Goal: Task Accomplishment & Management: Complete application form

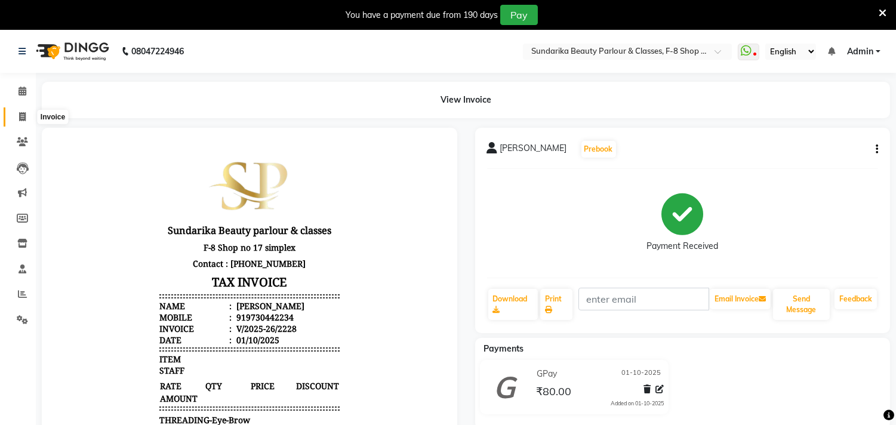
click at [24, 117] on icon at bounding box center [22, 116] width 7 height 9
select select "service"
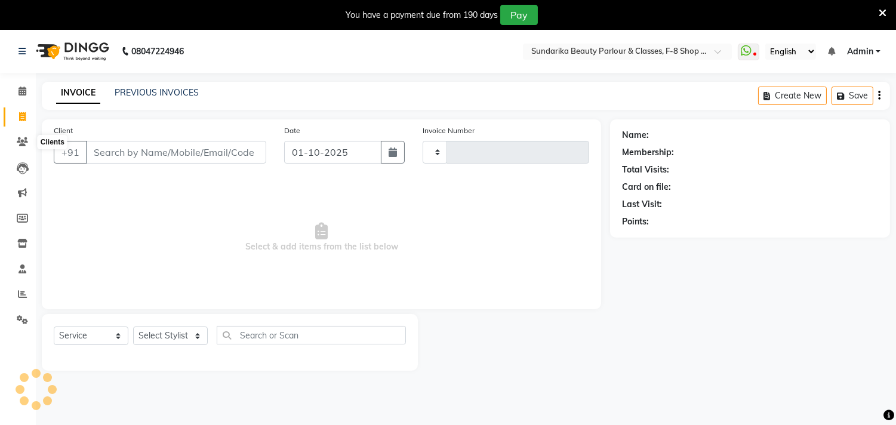
scroll to position [30, 0]
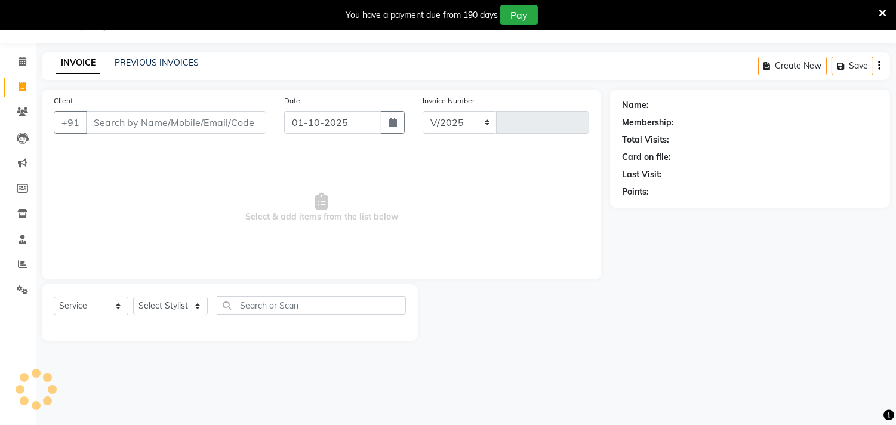
select select "5341"
type input "2229"
click at [116, 123] on input "Client" at bounding box center [176, 122] width 180 height 23
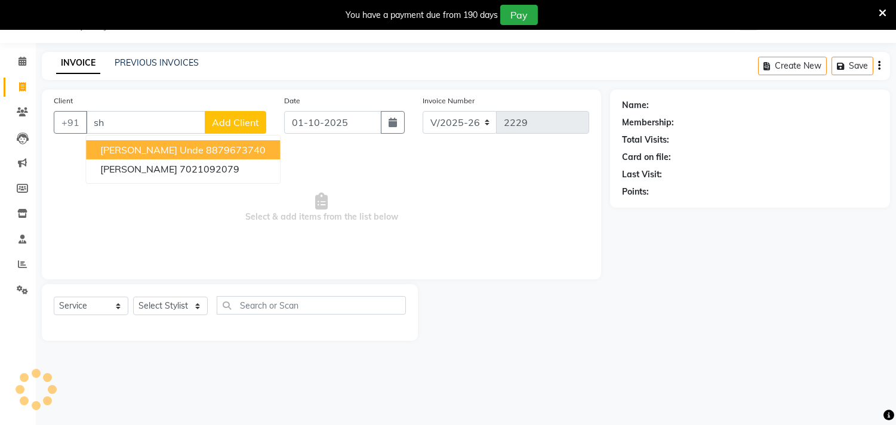
type input "s"
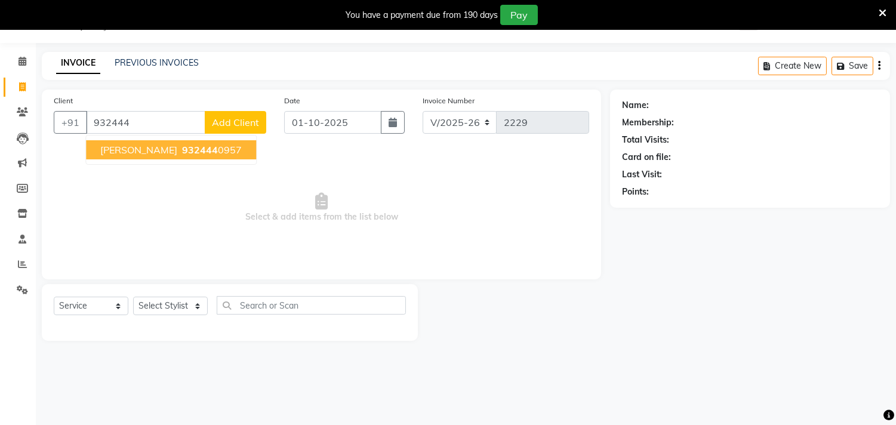
click at [176, 150] on span "[PERSON_NAME]" at bounding box center [138, 150] width 77 height 12
type input "9324440957"
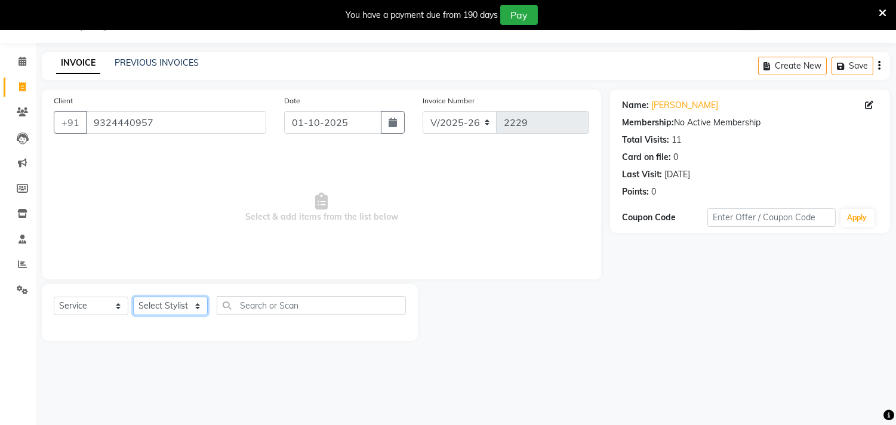
click at [173, 306] on select "Select Stylist Gita mala [PERSON_NAME] Mam" at bounding box center [170, 306] width 75 height 19
select select "35110"
click at [133, 297] on select "Select Stylist Gita mala [PERSON_NAME] Mam" at bounding box center [170, 306] width 75 height 19
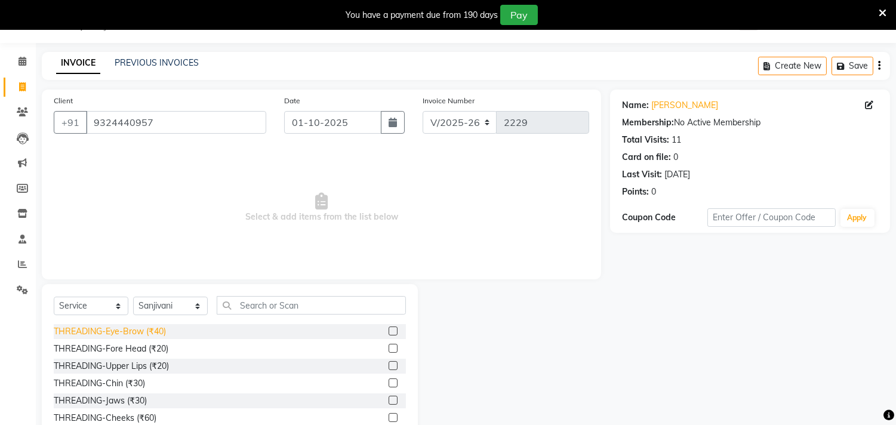
click at [153, 331] on div "THREADING-Eye-Brow (₹40)" at bounding box center [110, 331] width 112 height 13
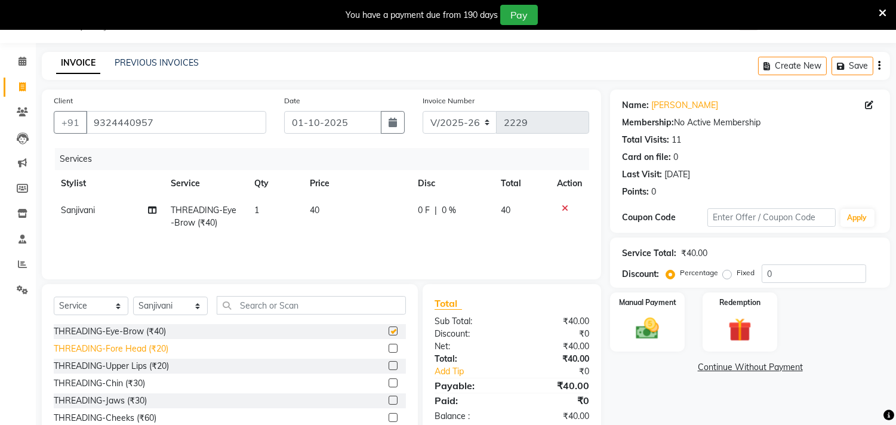
checkbox input "false"
click at [153, 345] on div "THREADING-Fore Head (₹20)" at bounding box center [111, 349] width 115 height 13
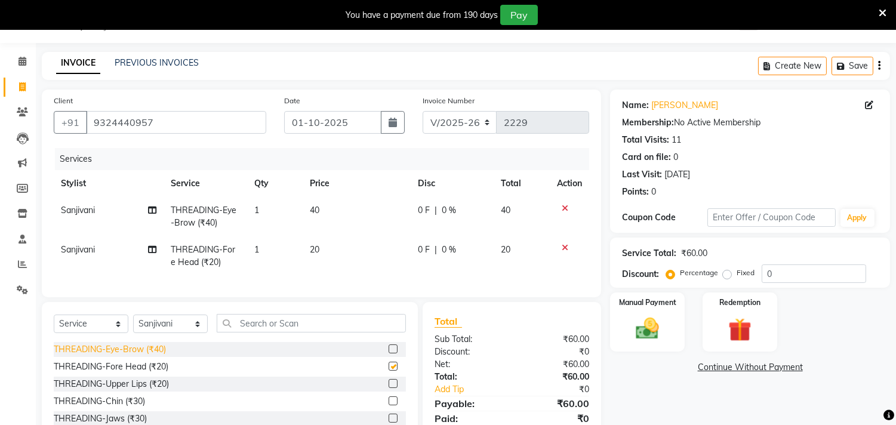
checkbox input "false"
click at [147, 390] on div "THREADING-Upper Lips (₹20)" at bounding box center [111, 384] width 115 height 13
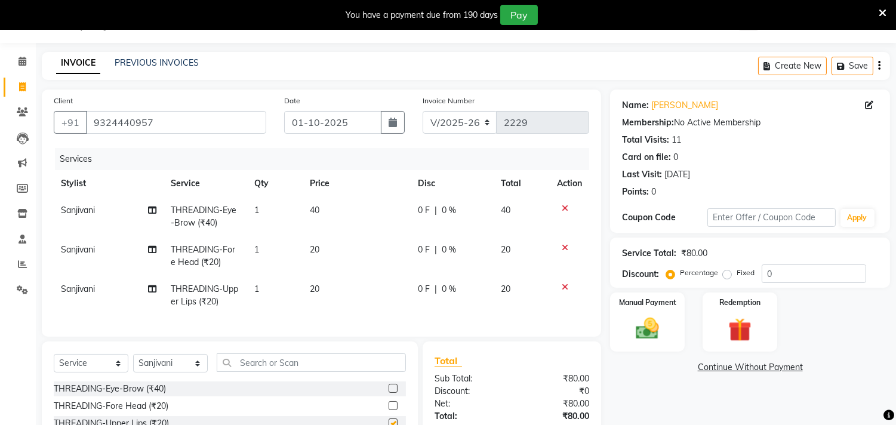
checkbox input "false"
click at [180, 372] on select "Select Stylist Gita mala [PERSON_NAME] Mam" at bounding box center [170, 363] width 75 height 19
select select "35220"
click at [133, 364] on select "Select Stylist Gita mala [PERSON_NAME] Mam" at bounding box center [170, 363] width 75 height 19
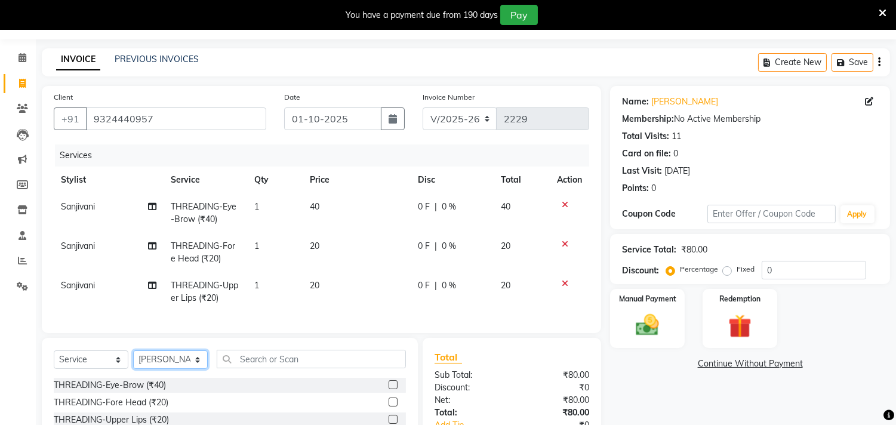
scroll to position [84, 0]
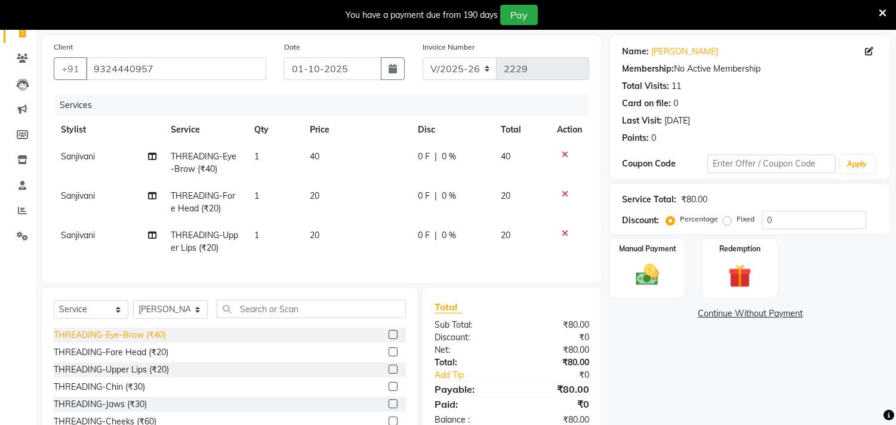
click at [158, 341] on div "THREADING-Eye-Brow (₹40)" at bounding box center [110, 335] width 112 height 13
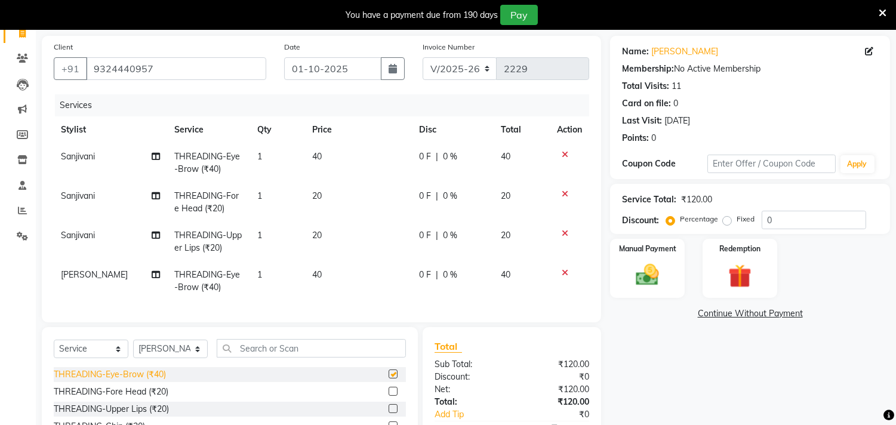
click at [158, 347] on div "Select Service Product Membership Package Voucher Prepaid Gift Card Select Styl…" at bounding box center [230, 415] width 376 height 176
checkbox input "false"
click at [156, 398] on div "THREADING-Fore Head (₹20)" at bounding box center [111, 392] width 115 height 13
click at [156, 358] on select "Select Stylist Gita mala [PERSON_NAME] Mam" at bounding box center [170, 349] width 75 height 19
checkbox input "false"
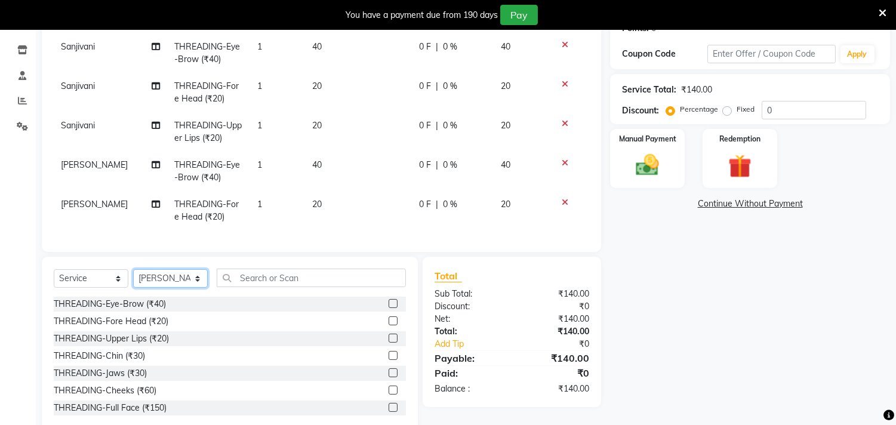
scroll to position [229, 0]
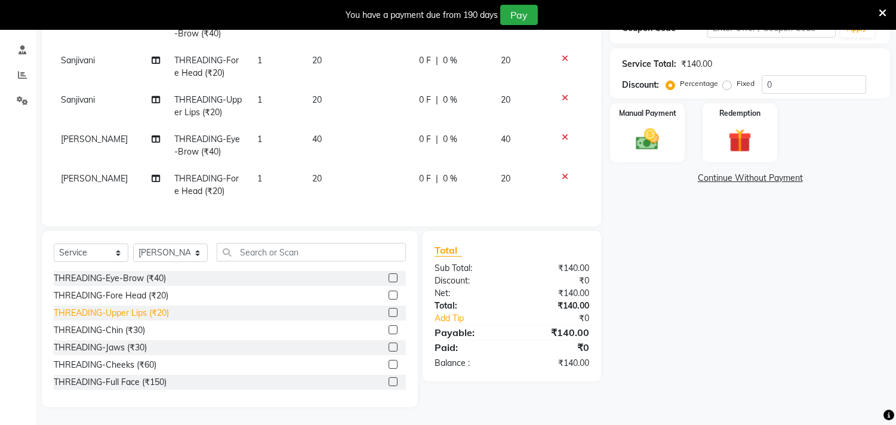
click at [163, 315] on div "THREADING-Upper Lips (₹20)" at bounding box center [111, 313] width 115 height 13
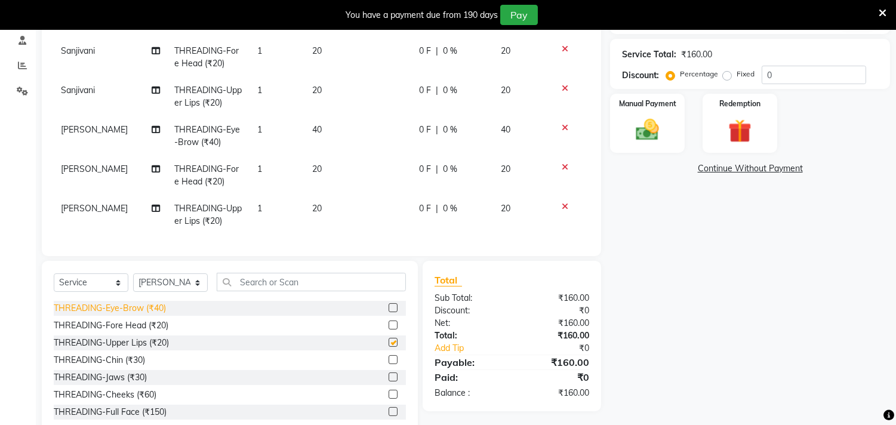
checkbox input "false"
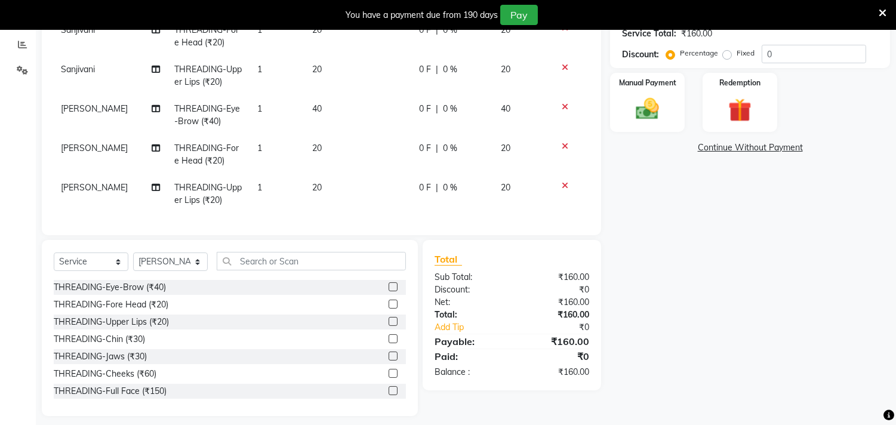
scroll to position [261, 0]
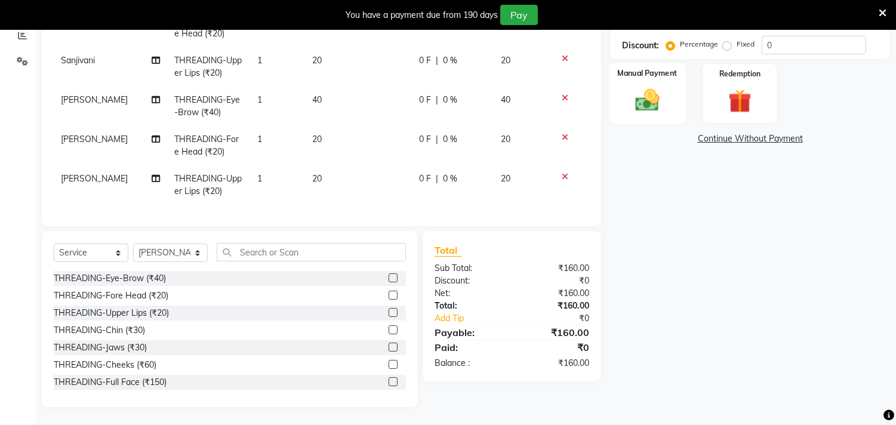
click at [639, 100] on img at bounding box center [647, 101] width 39 height 28
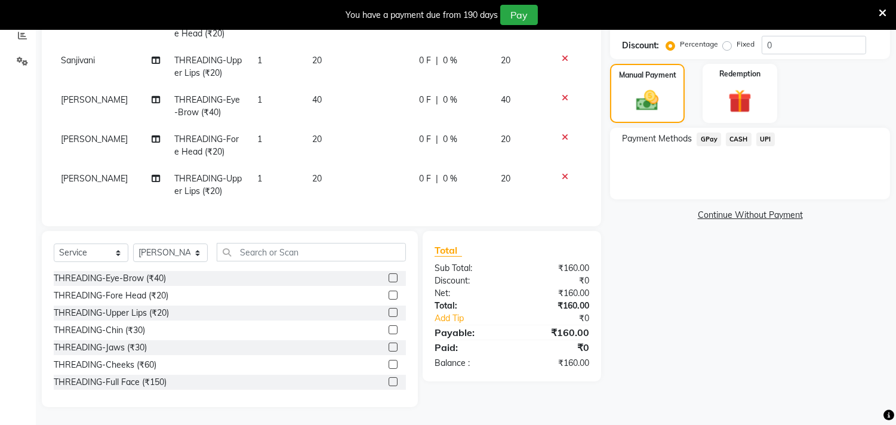
click at [703, 134] on span "GPay" at bounding box center [709, 140] width 24 height 14
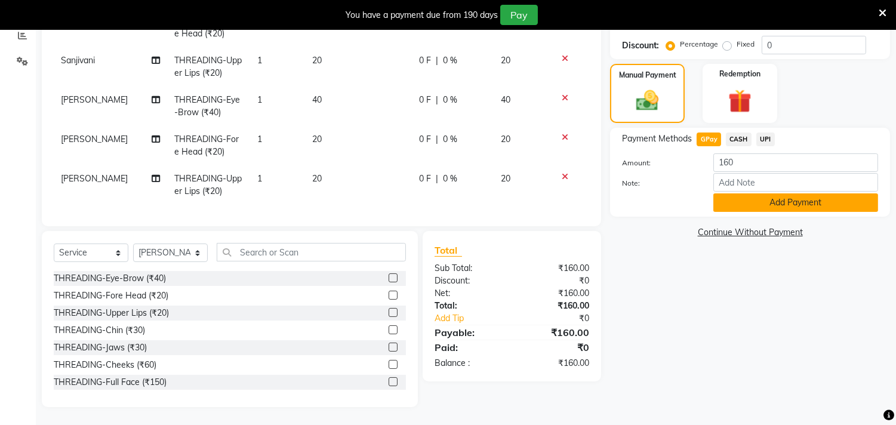
click at [753, 197] on button "Add Payment" at bounding box center [795, 202] width 165 height 19
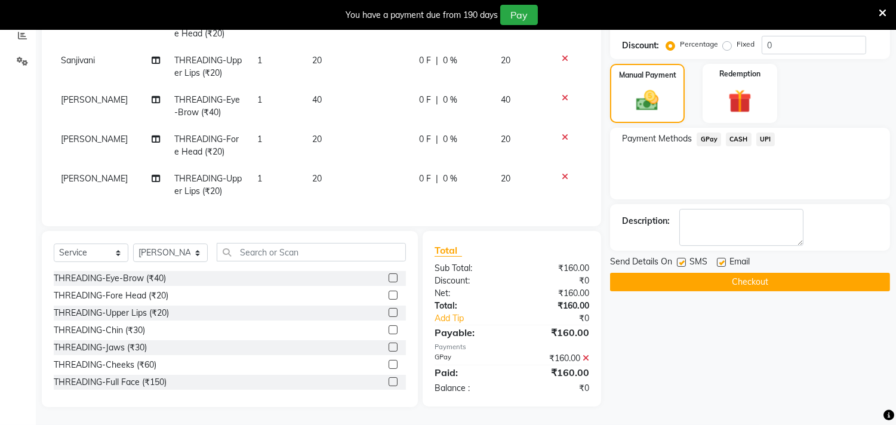
click at [729, 273] on button "Checkout" at bounding box center [750, 282] width 280 height 19
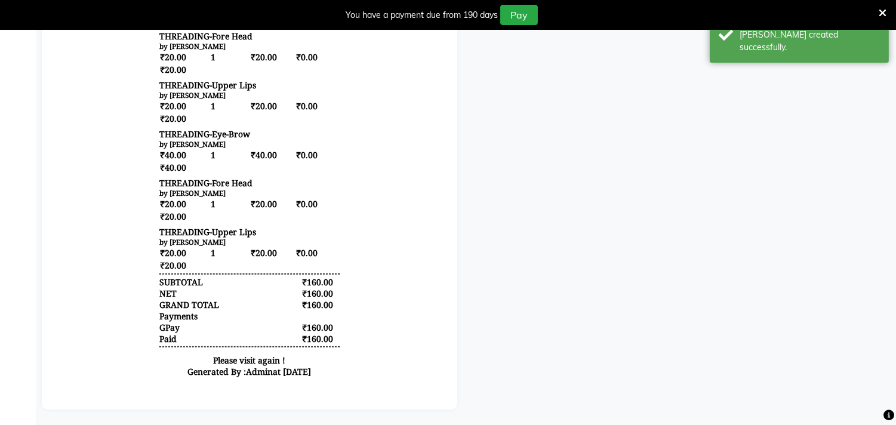
scroll to position [436, 0]
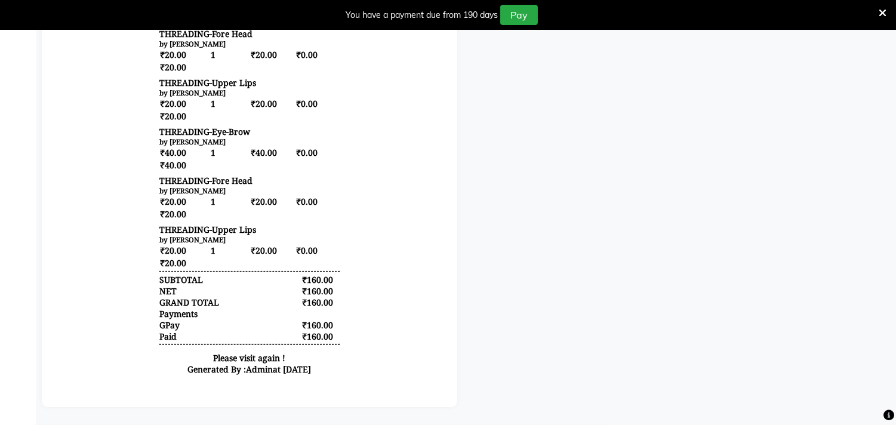
click at [694, 67] on div "[PERSON_NAME] Prebook Payment Received Download Print Email Invoice Send Messag…" at bounding box center [682, 55] width 433 height 706
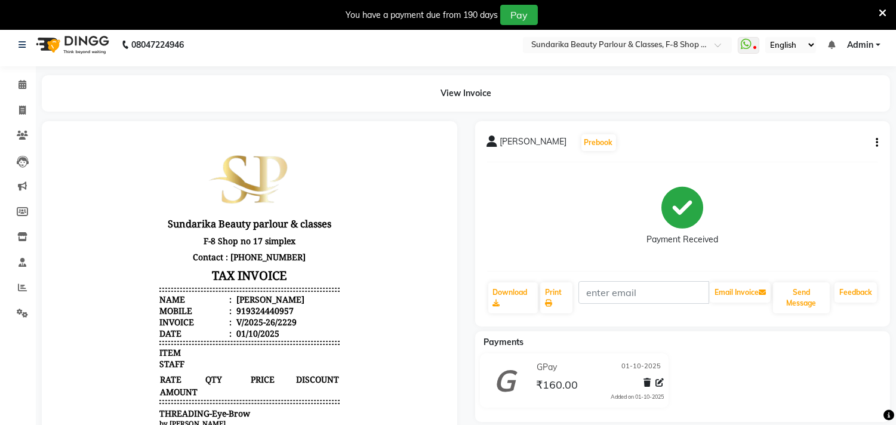
scroll to position [0, 0]
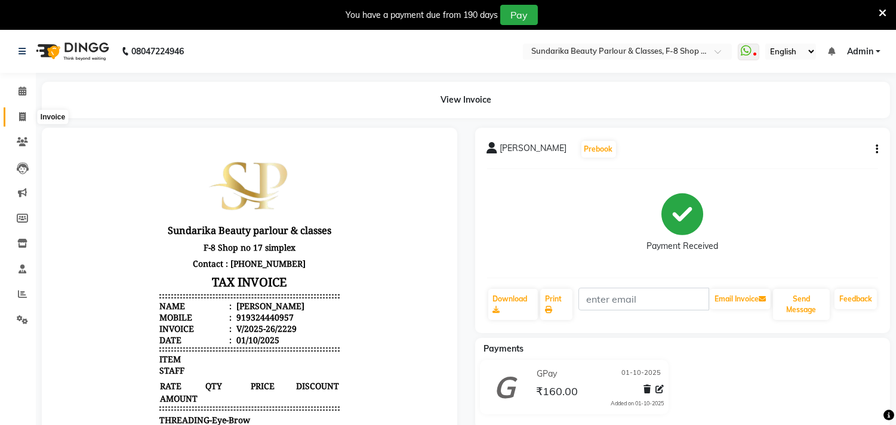
click at [22, 117] on icon at bounding box center [22, 116] width 7 height 9
select select "service"
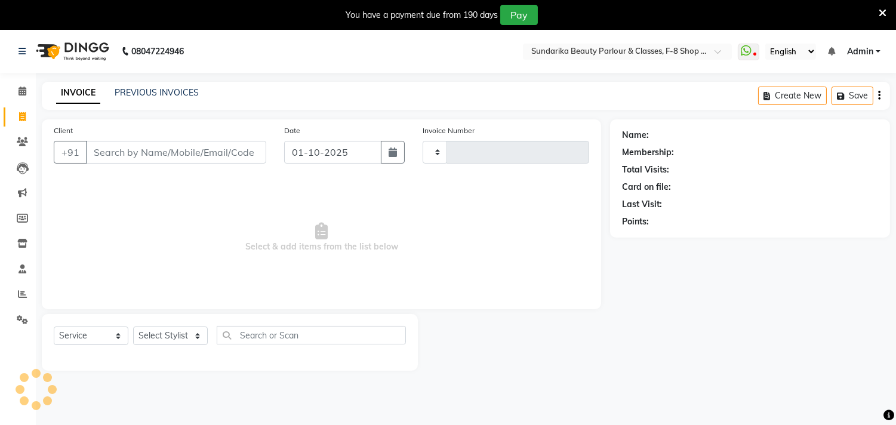
type input "2230"
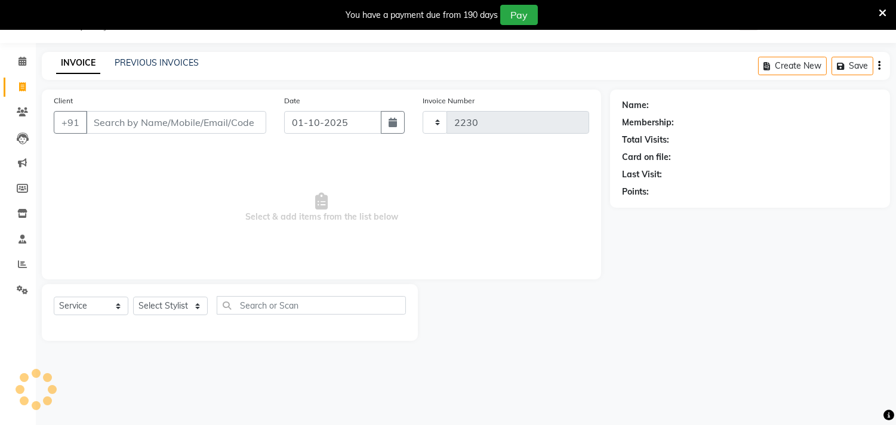
select select "5341"
click at [113, 122] on input "Client" at bounding box center [176, 122] width 180 height 23
type input "m"
click at [140, 129] on input "Client" at bounding box center [176, 122] width 180 height 23
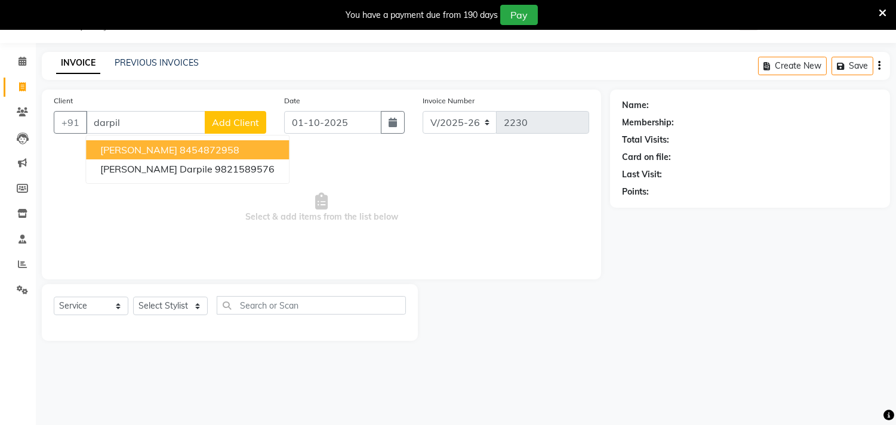
click at [138, 146] on span "[PERSON_NAME]" at bounding box center [138, 150] width 77 height 12
type input "8454872958"
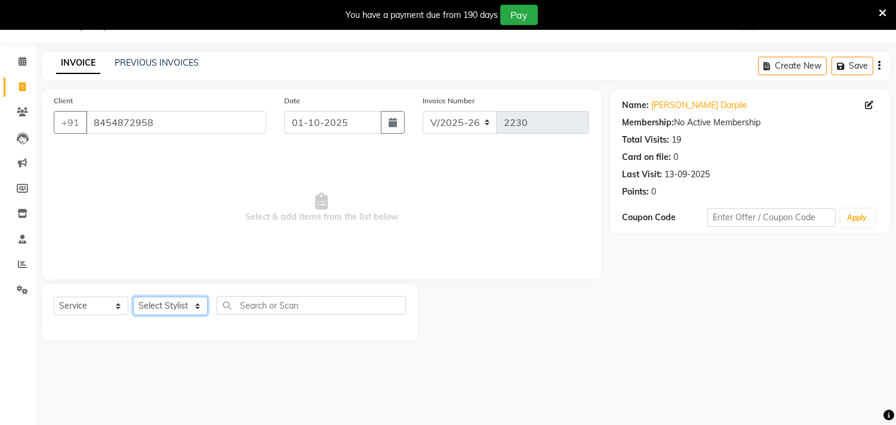
click at [138, 303] on select "Select Stylist Gita mala [PERSON_NAME] Mam" at bounding box center [170, 306] width 75 height 19
select select "35220"
click at [133, 297] on select "Select Stylist Gita mala [PERSON_NAME] Mam" at bounding box center [170, 306] width 75 height 19
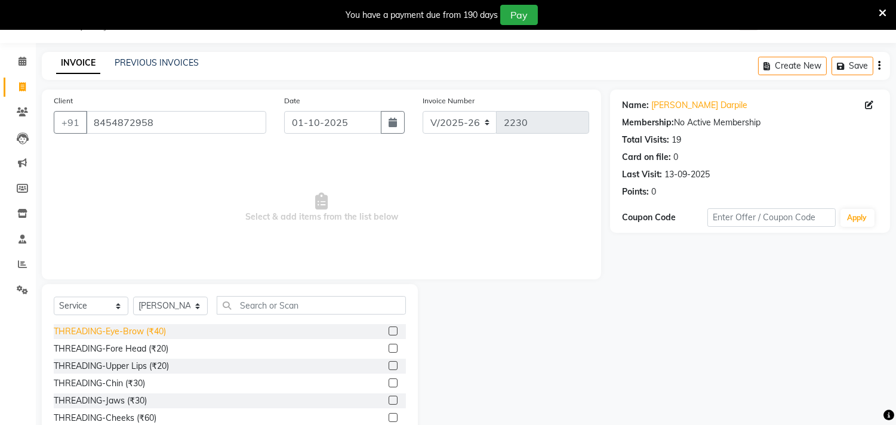
click at [156, 333] on div "THREADING-Eye-Brow (₹40)" at bounding box center [110, 331] width 112 height 13
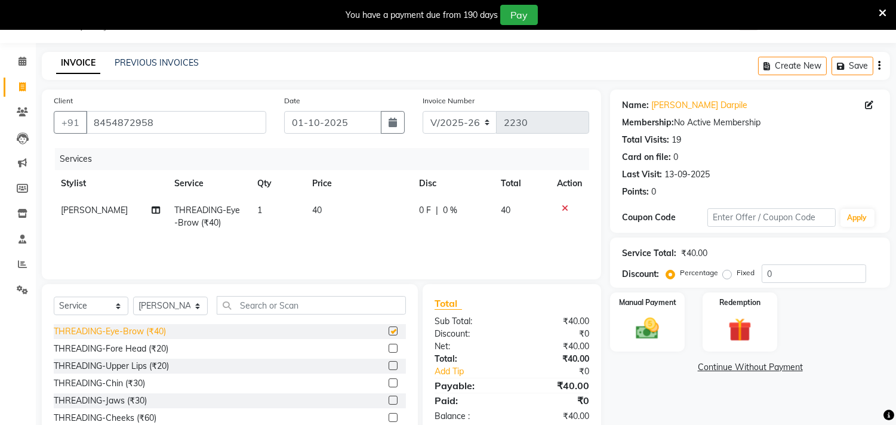
checkbox input "false"
click at [151, 348] on div "THREADING-Fore Head (₹20)" at bounding box center [111, 349] width 115 height 13
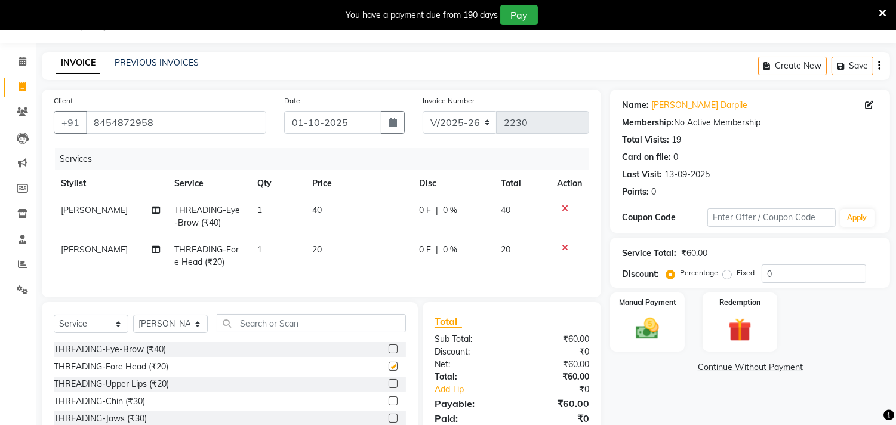
checkbox input "false"
click at [148, 390] on div "THREADING-Upper Lips (₹20)" at bounding box center [111, 384] width 115 height 13
click at [148, 357] on div "THREADING-Eye-Brow (₹40)" at bounding box center [230, 349] width 352 height 15
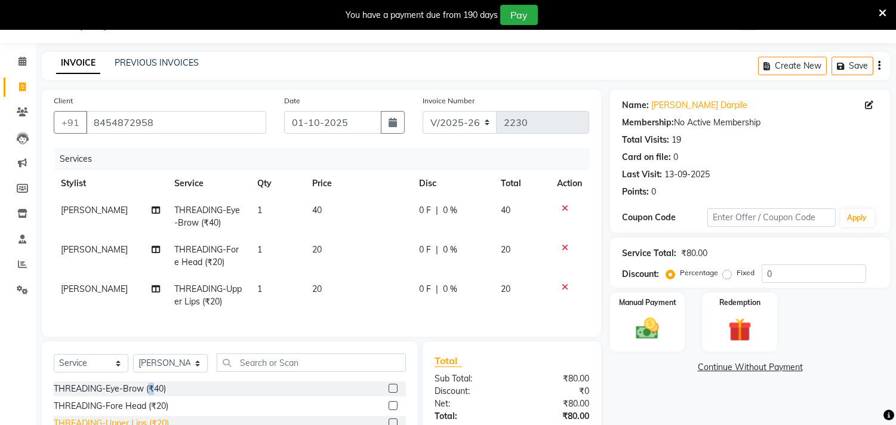
checkbox input "false"
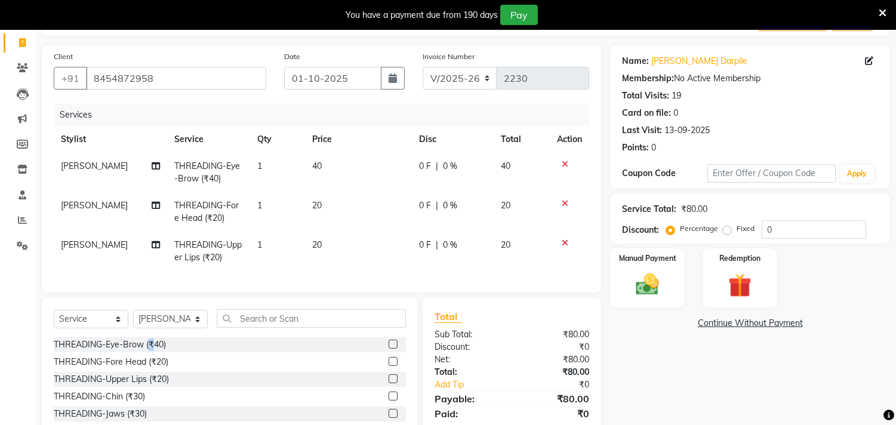
scroll to position [150, 0]
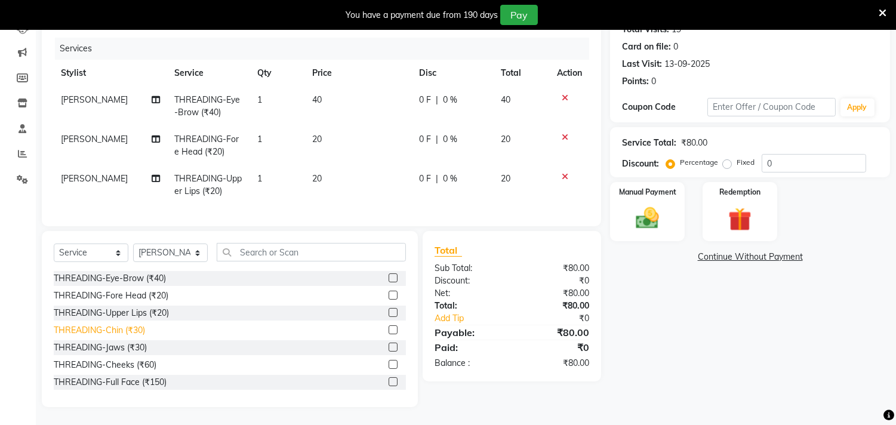
click at [140, 334] on div "THREADING-Chin (₹30)" at bounding box center [99, 330] width 91 height 13
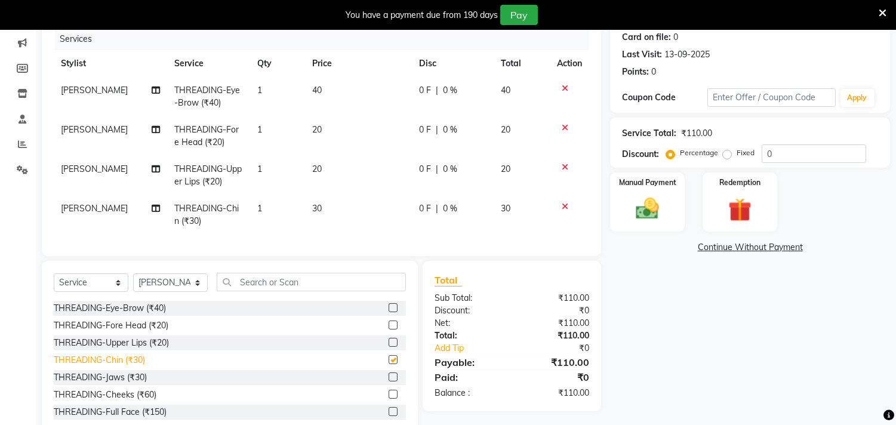
checkbox input "false"
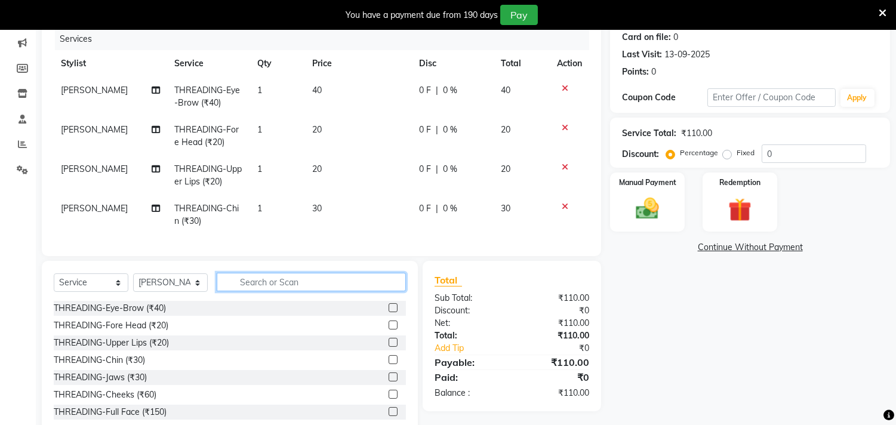
click at [253, 291] on input "text" at bounding box center [311, 282] width 189 height 19
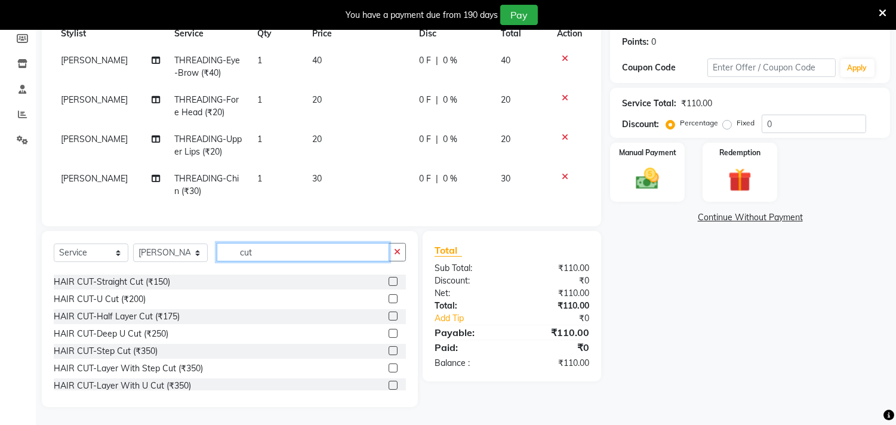
scroll to position [133, 0]
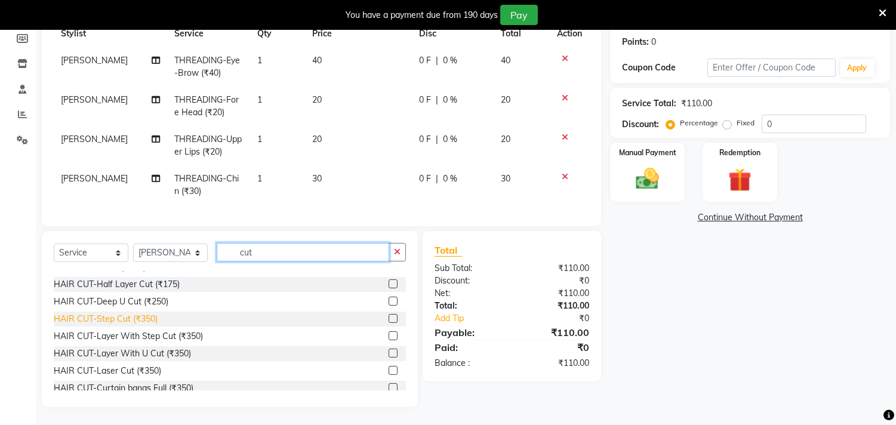
type input "cut"
click at [144, 314] on div "HAIR CUT-Step Cut (₹350)" at bounding box center [106, 319] width 104 height 13
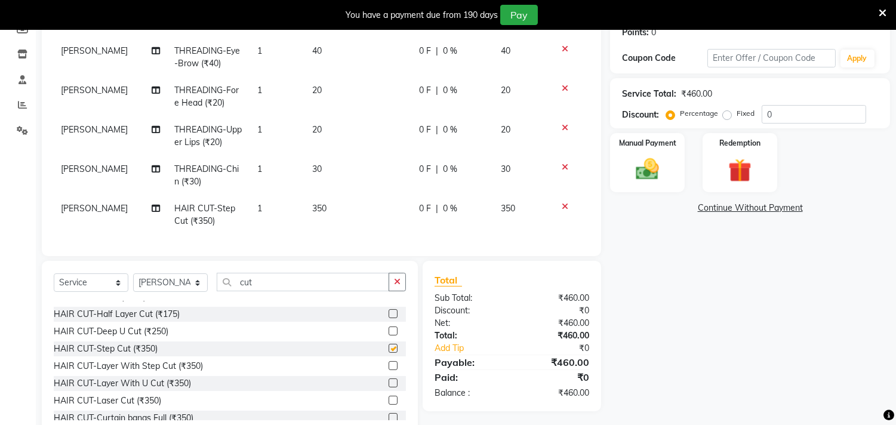
checkbox input "false"
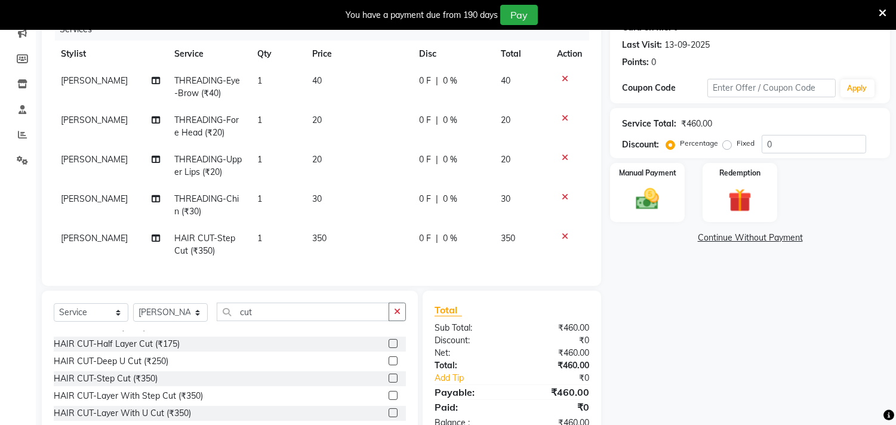
scroll to position [162, 0]
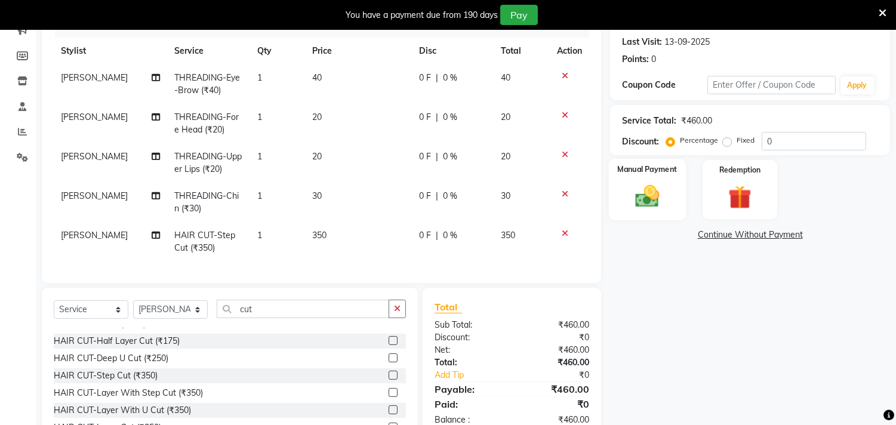
click at [646, 204] on img at bounding box center [647, 197] width 39 height 28
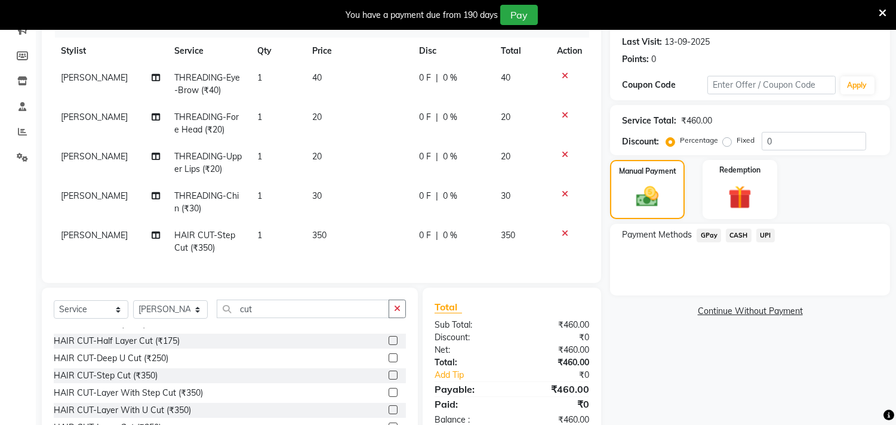
click at [713, 234] on span "GPay" at bounding box center [709, 236] width 24 height 14
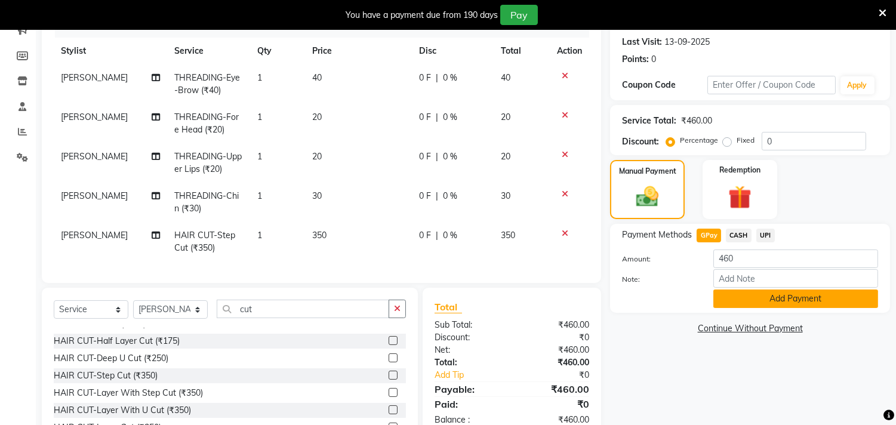
click at [768, 296] on button "Add Payment" at bounding box center [795, 299] width 165 height 19
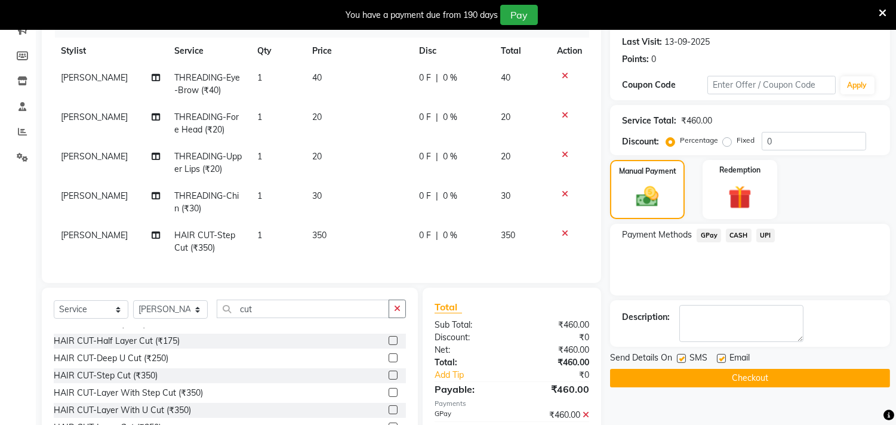
click at [330, 230] on td "350" at bounding box center [358, 241] width 107 height 39
select select "35220"
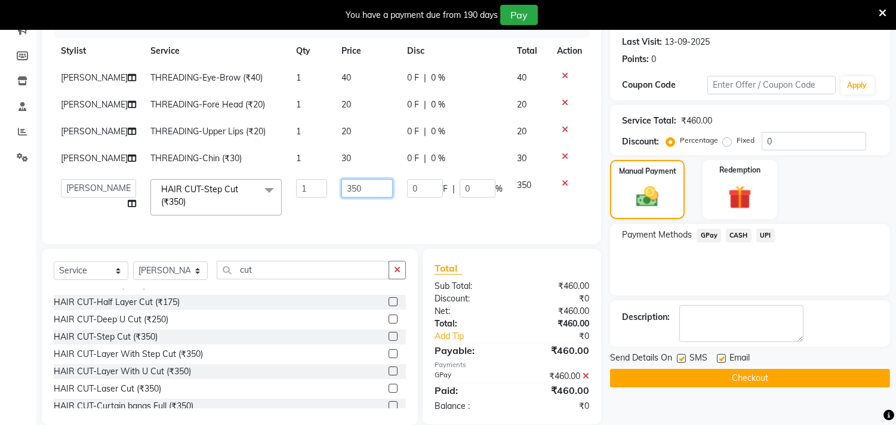
click at [365, 198] on input "350" at bounding box center [366, 188] width 51 height 19
type input "3"
type input "250"
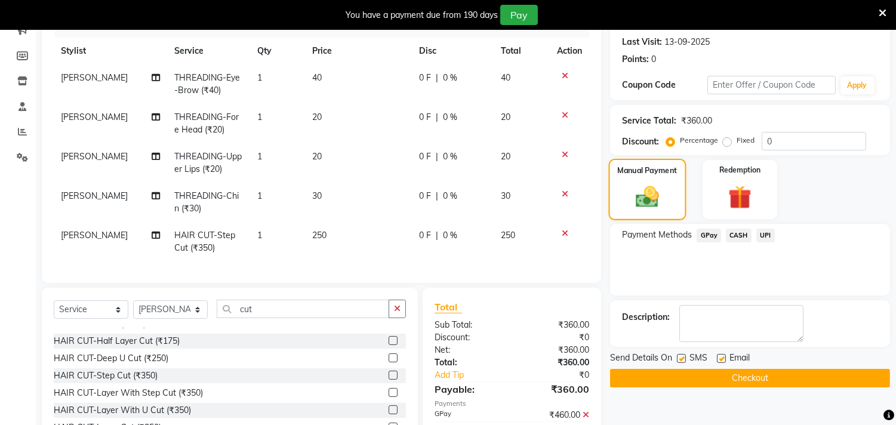
click at [636, 193] on img at bounding box center [648, 197] width 38 height 27
click at [708, 235] on span "GPay" at bounding box center [709, 236] width 24 height 14
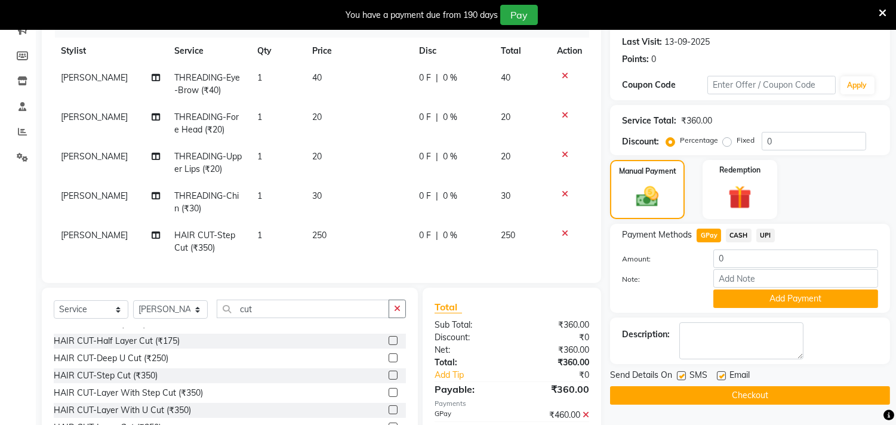
scroll to position [238, 0]
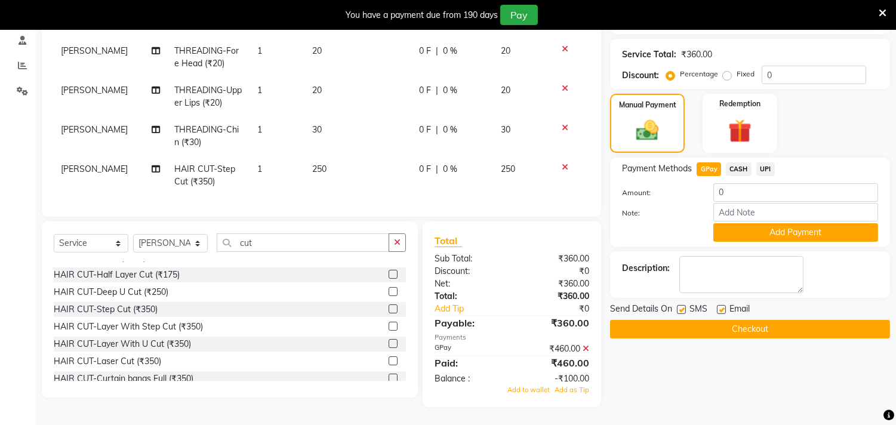
click at [733, 321] on button "Checkout" at bounding box center [750, 329] width 280 height 19
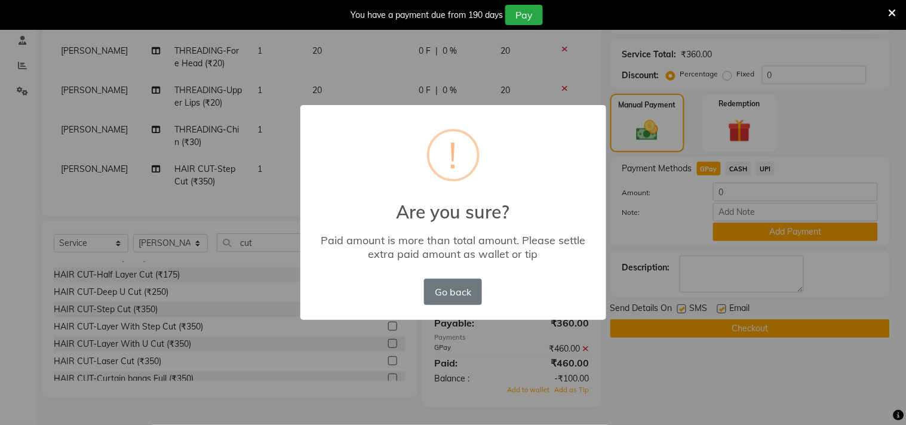
click at [735, 290] on div "× ! Are you sure? Paid amount is more than total amount. Please settle extra pa…" at bounding box center [453, 212] width 906 height 425
click at [431, 288] on button "Go back" at bounding box center [452, 292] width 57 height 26
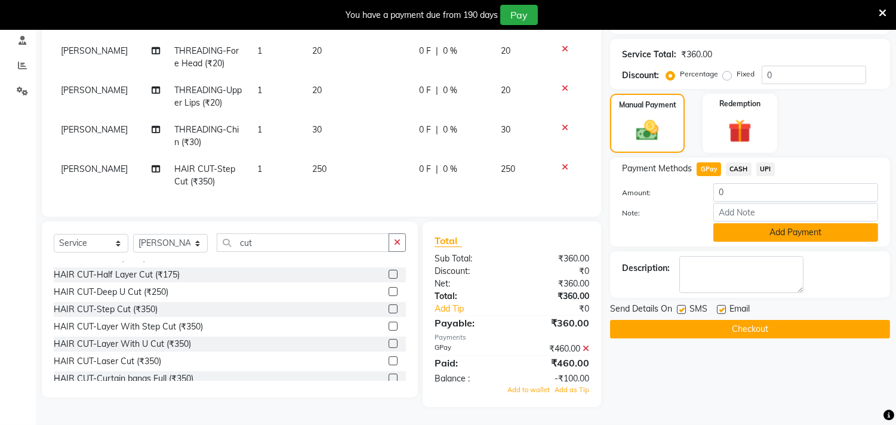
click at [766, 223] on button "Add Payment" at bounding box center [795, 232] width 165 height 19
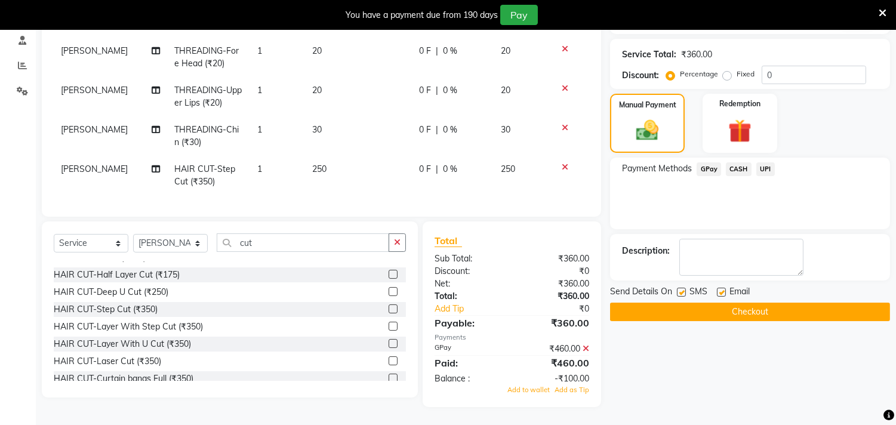
click at [739, 303] on button "Checkout" at bounding box center [750, 312] width 280 height 19
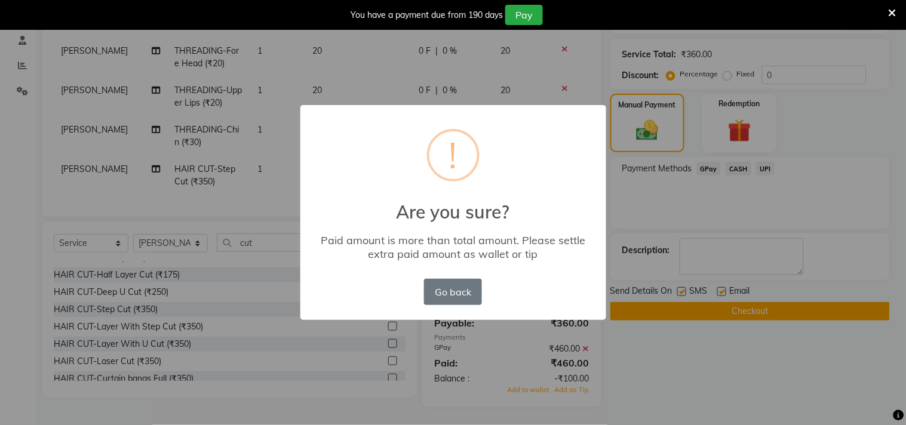
click at [894, 107] on div "× ! Are you sure? Paid amount is more than total amount. Please settle extra pa…" at bounding box center [453, 212] width 906 height 425
click at [445, 291] on button "Go back" at bounding box center [452, 292] width 57 height 26
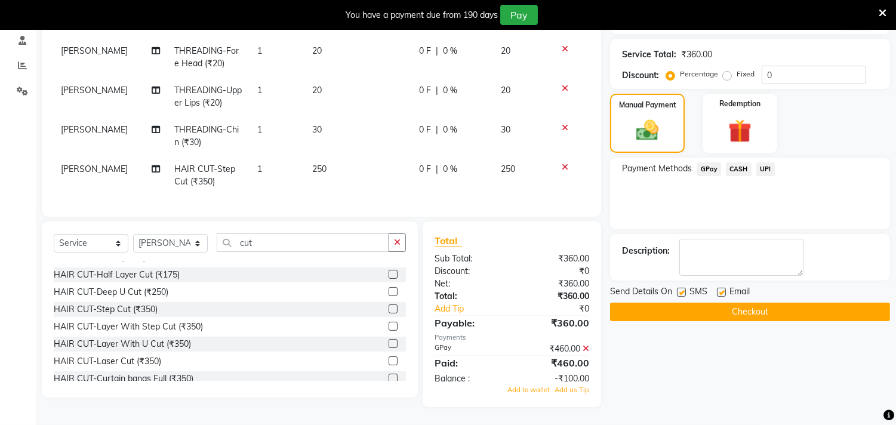
scroll to position [0, 0]
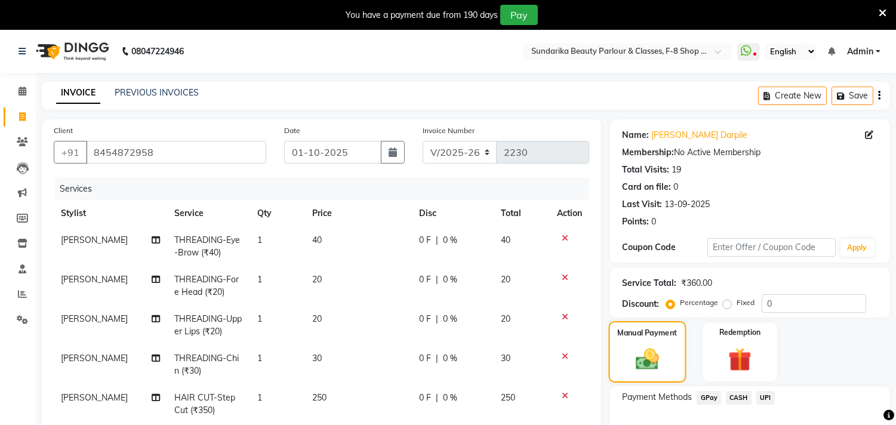
click at [649, 353] on img at bounding box center [648, 359] width 38 height 27
click at [651, 353] on img at bounding box center [648, 359] width 38 height 27
click at [744, 396] on span "CASH" at bounding box center [739, 398] width 26 height 14
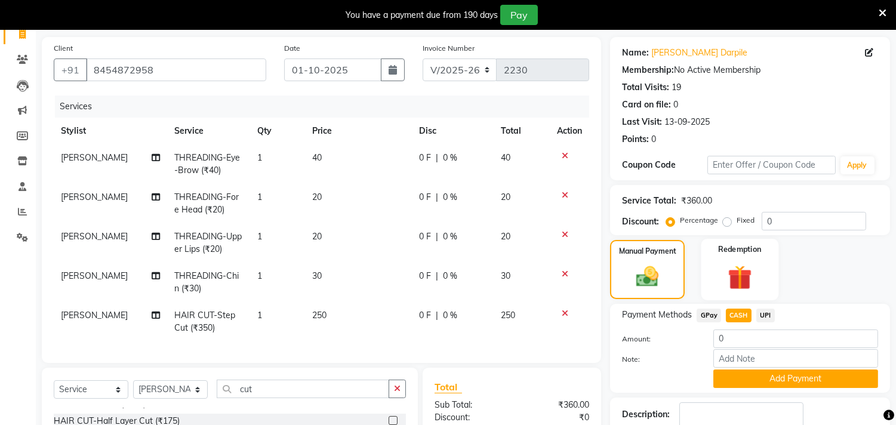
scroll to position [199, 0]
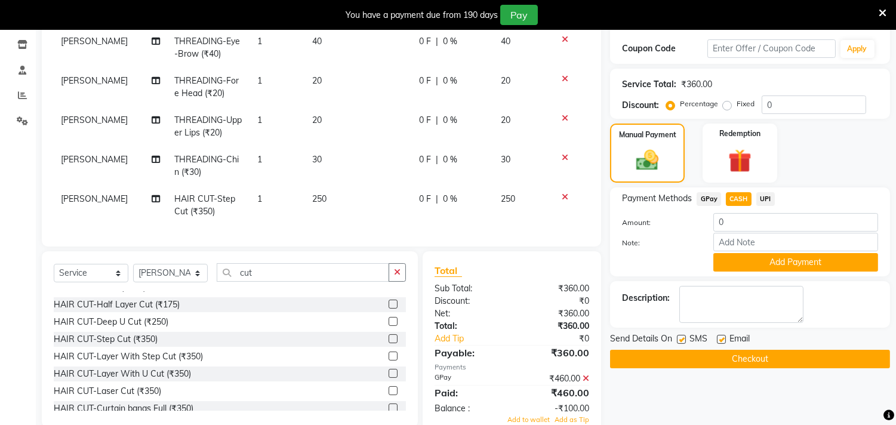
click at [706, 195] on span "GPay" at bounding box center [709, 199] width 24 height 14
click at [755, 264] on button "Add Payment" at bounding box center [795, 262] width 165 height 19
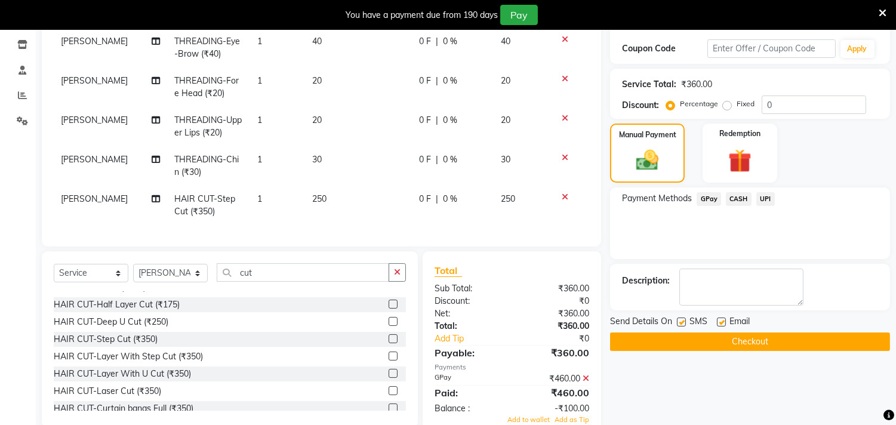
click at [729, 341] on button "Checkout" at bounding box center [750, 342] width 280 height 19
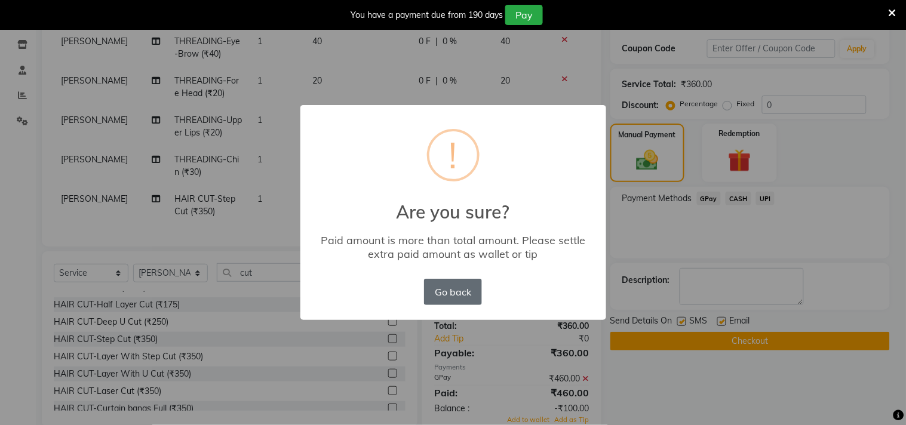
click at [447, 293] on button "Go back" at bounding box center [452, 292] width 57 height 26
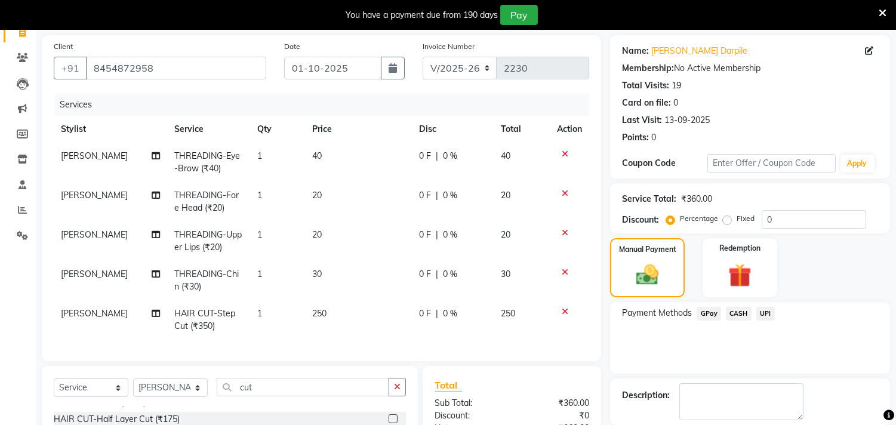
scroll to position [0, 0]
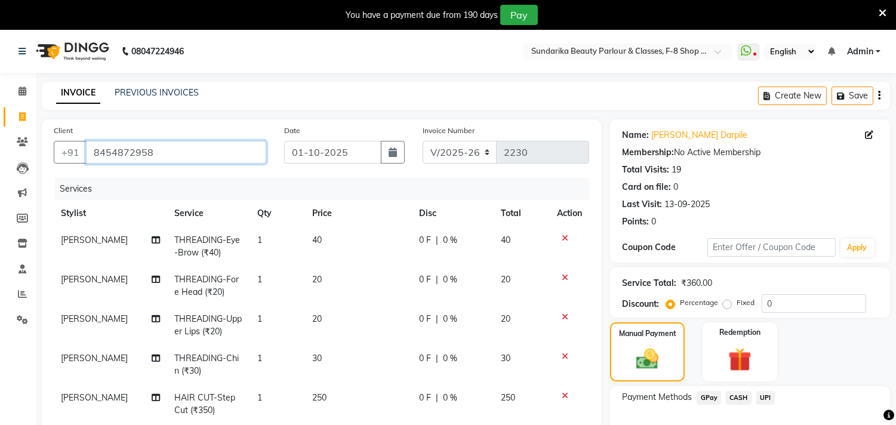
click at [200, 143] on input "8454872958" at bounding box center [176, 152] width 180 height 23
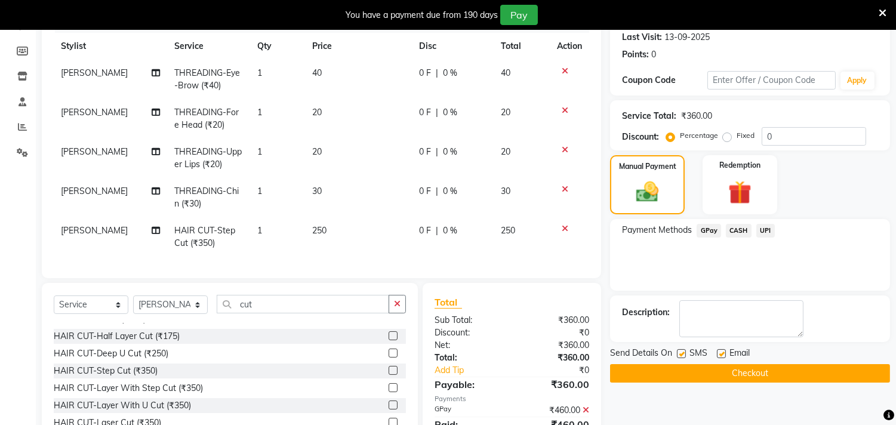
scroll to position [171, 0]
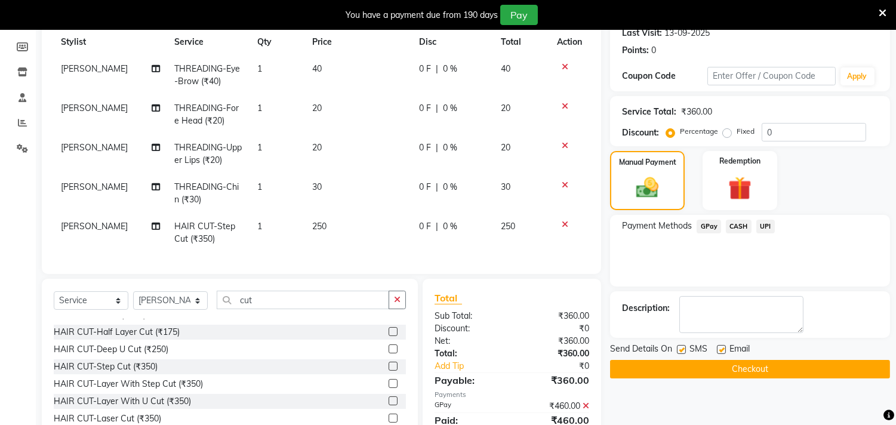
click at [710, 368] on button "Checkout" at bounding box center [750, 369] width 280 height 19
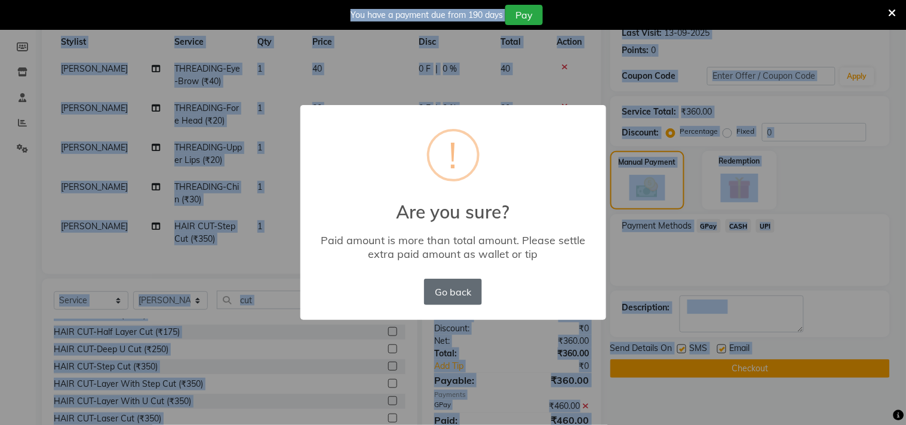
click at [463, 287] on button "Go back" at bounding box center [452, 292] width 57 height 26
